Goal: Transaction & Acquisition: Purchase product/service

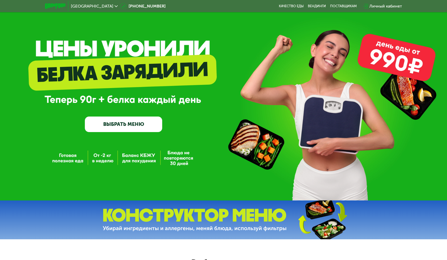
scroll to position [6, 0]
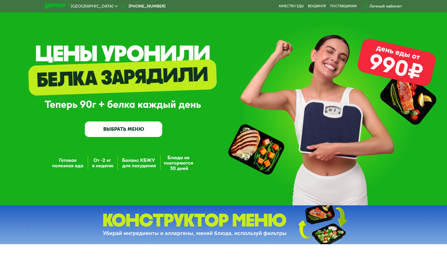
click at [132, 129] on link "ВЫБРАТЬ МЕНЮ" at bounding box center [123, 129] width 77 height 16
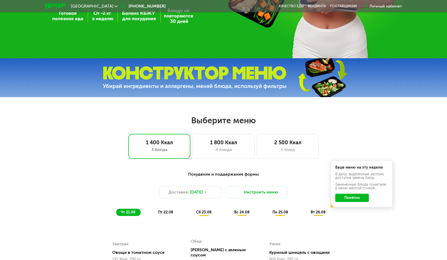
scroll to position [0, 0]
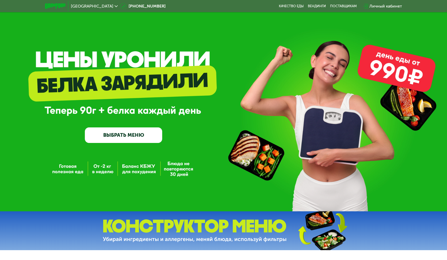
click at [385, 7] on div "Личный кабинет" at bounding box center [385, 6] width 33 height 6
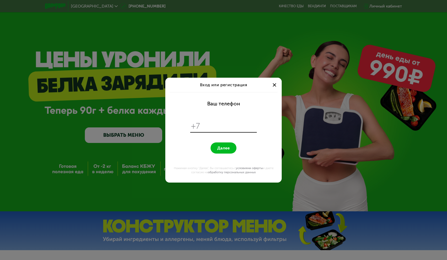
click at [271, 57] on div "Вход или регистрация Ваш телефон +7 Далее Нажимая кнопку "Далее", Вы соглашаете…" at bounding box center [223, 130] width 447 height 260
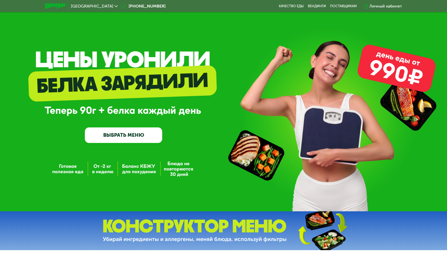
click at [130, 130] on link "ВЫБРАТЬ МЕНЮ" at bounding box center [123, 135] width 77 height 16
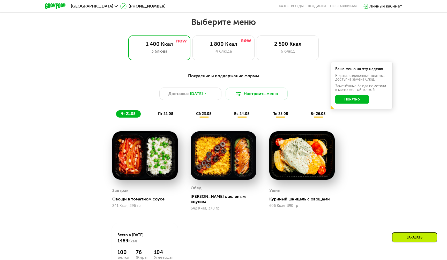
scroll to position [256, 0]
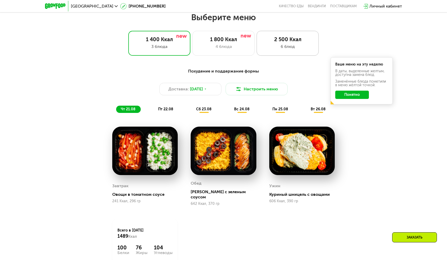
click at [293, 50] on div "2 500 Ккал 6 блюд" at bounding box center [287, 43] width 62 height 25
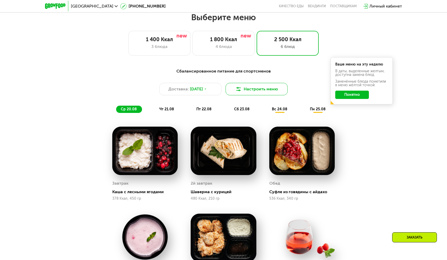
click at [250, 92] on button "Настроить меню" at bounding box center [256, 89] width 62 height 12
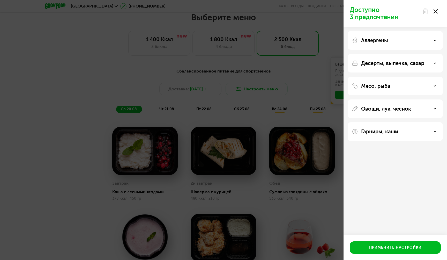
click at [437, 11] on icon at bounding box center [435, 11] width 4 height 4
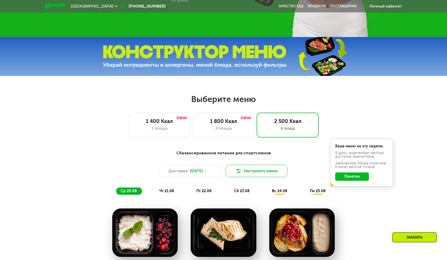
scroll to position [178, 0]
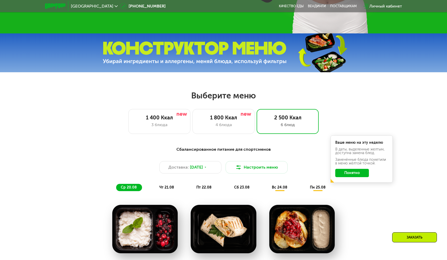
click at [284, 188] on span "вс 24.08" at bounding box center [280, 187] width 16 height 4
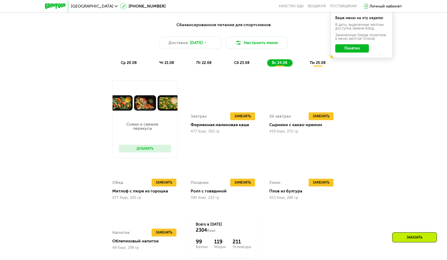
scroll to position [302, 0]
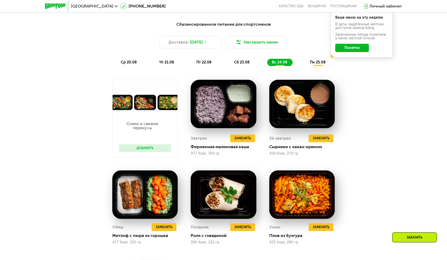
click at [352, 50] on button "Понятно" at bounding box center [352, 48] width 34 height 8
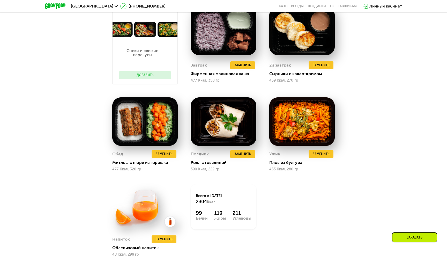
scroll to position [379, 0]
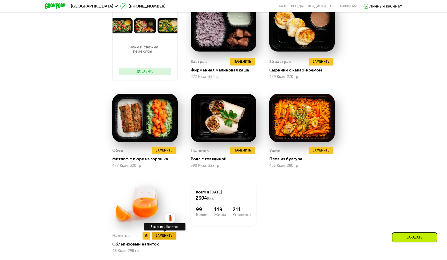
click at [164, 235] on span "Заменить" at bounding box center [164, 235] width 17 height 5
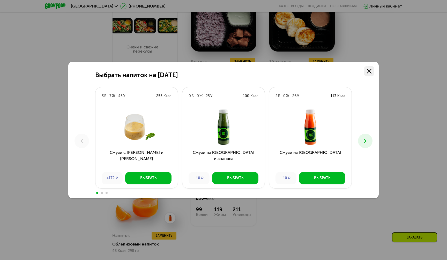
click at [369, 71] on use at bounding box center [369, 71] width 5 height 5
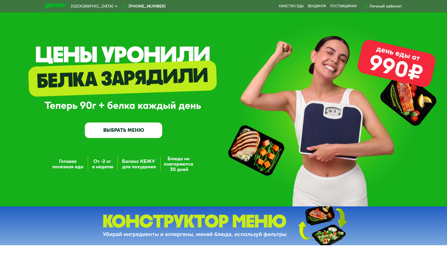
scroll to position [5, 0]
